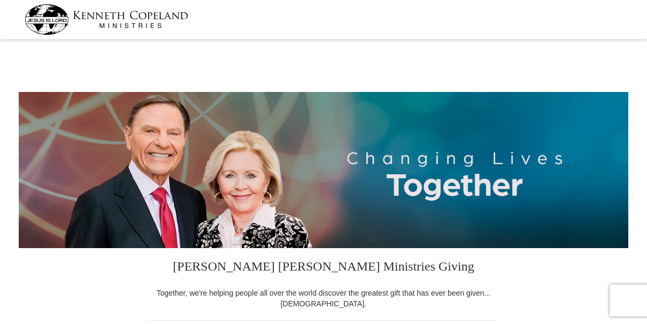
select select "SC"
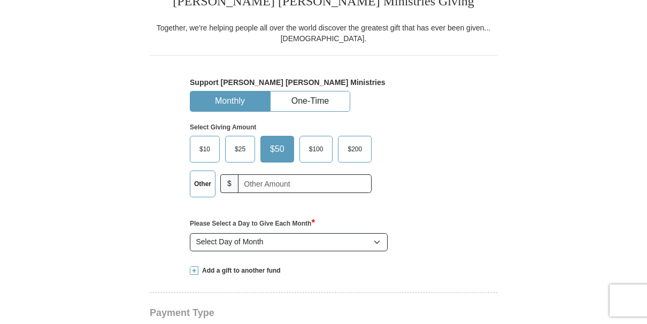
scroll to position [272, 0]
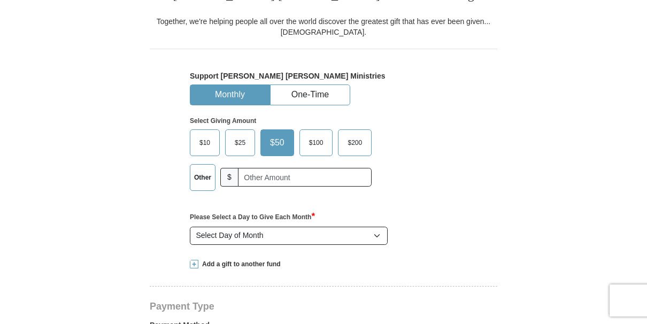
click at [319, 138] on span "$100" at bounding box center [316, 143] width 25 height 16
click at [0, 0] on input "$100" at bounding box center [0, 0] width 0 height 0
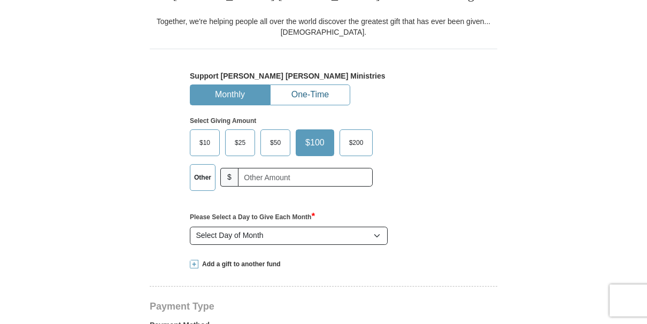
click at [314, 91] on button "One-Time" at bounding box center [310, 95] width 79 height 20
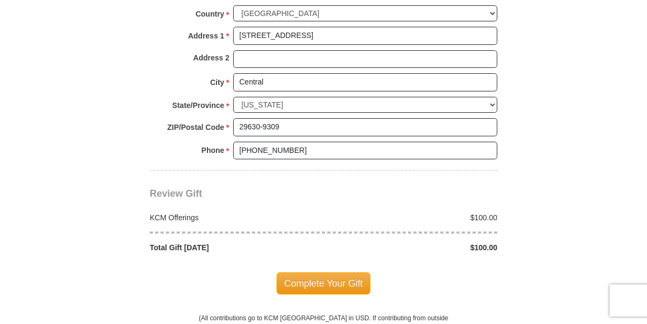
scroll to position [828, 0]
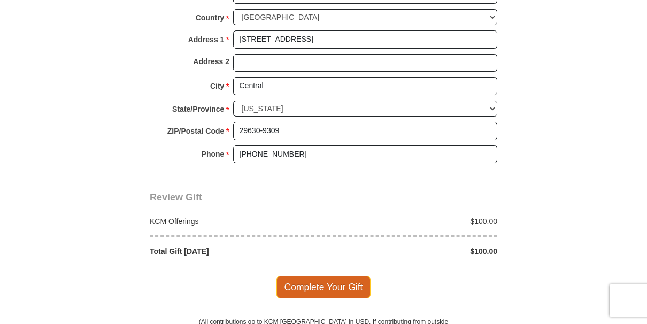
click at [346, 276] on span "Complete Your Gift" at bounding box center [323, 287] width 95 height 22
